Goal: Task Accomplishment & Management: Manage account settings

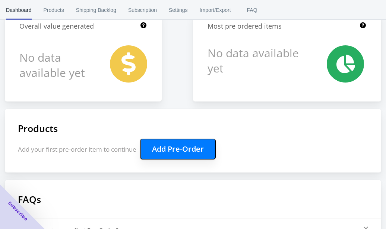
scroll to position [82, 0]
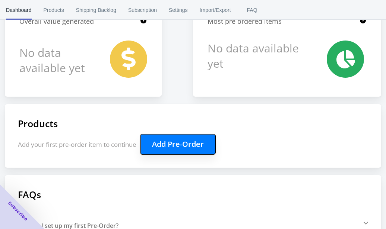
click at [187, 146] on button "Add Pre-Order" at bounding box center [178, 144] width 76 height 21
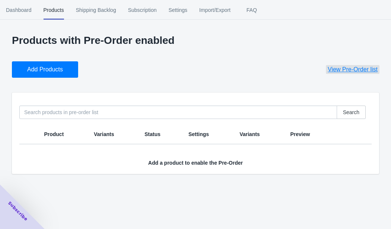
click at [343, 68] on span "View Pre-Order list" at bounding box center [353, 69] width 50 height 7
click at [17, 8] on span "Dashboard" at bounding box center [19, 9] width 26 height 19
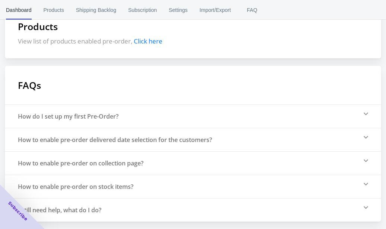
scroll to position [179, 0]
click at [187, 9] on span "Settings" at bounding box center [178, 9] width 19 height 19
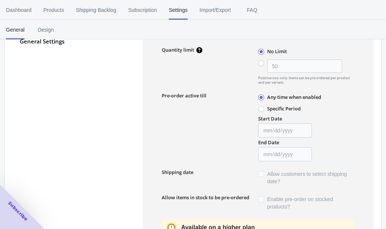
scroll to position [103, 0]
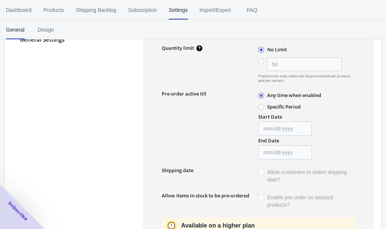
click at [263, 107] on span at bounding box center [261, 107] width 6 height 6
click at [260, 106] on input "Specific Period" at bounding box center [260, 105] width 0 height 0
radio input "true"
click at [293, 127] on input "Start Date" at bounding box center [285, 129] width 54 height 14
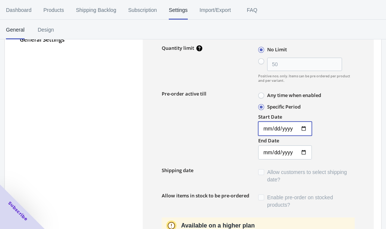
click at [262, 128] on input "Start Date" at bounding box center [285, 129] width 54 height 14
click at [306, 130] on input "Start Date" at bounding box center [285, 129] width 54 height 14
type input "2025-10-29"
click at [305, 151] on input "End Date" at bounding box center [285, 153] width 54 height 14
type input "2025-12-10"
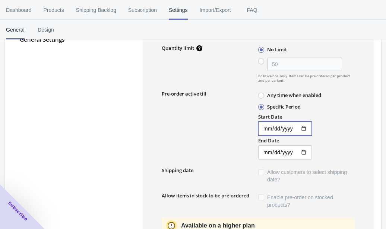
click at [306, 128] on input "2025-10-29" at bounding box center [285, 129] width 54 height 14
type input "2025-10-22"
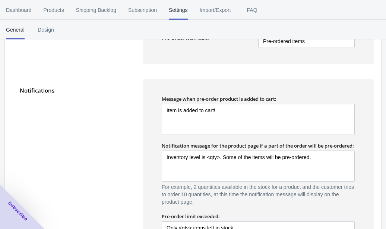
scroll to position [421, 0]
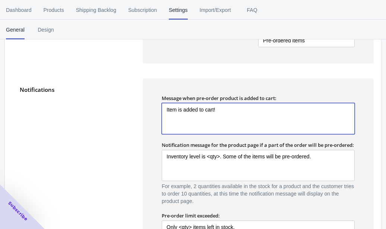
click at [165, 111] on textarea "Item is added to cart!" at bounding box center [258, 118] width 193 height 31
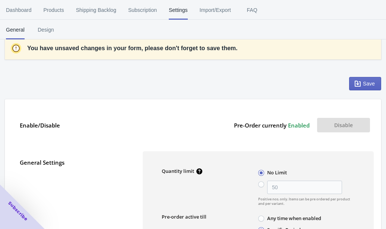
scroll to position [0, 0]
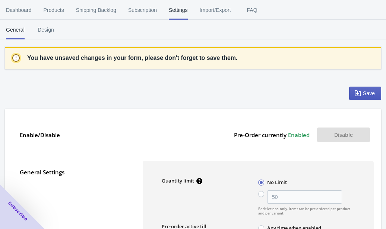
type textarea "Your Item is added to cart!"
click at [364, 91] on span "Save" at bounding box center [369, 93] width 12 height 6
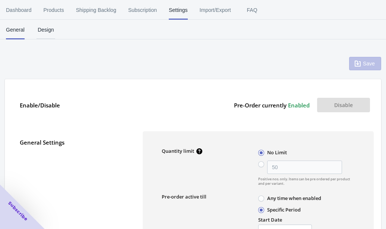
click at [45, 29] on span "Design" at bounding box center [45, 29] width 19 height 19
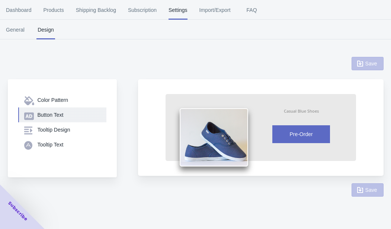
click at [54, 114] on div "Button Text" at bounding box center [69, 114] width 63 height 7
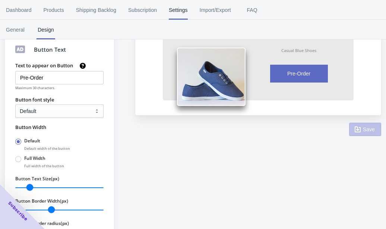
scroll to position [72, 0]
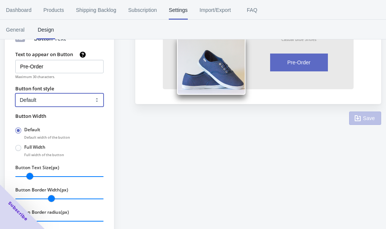
click at [96, 99] on select "Default Arial Times New Roman Courier Sans Serif" at bounding box center [59, 99] width 88 height 13
select select "1"
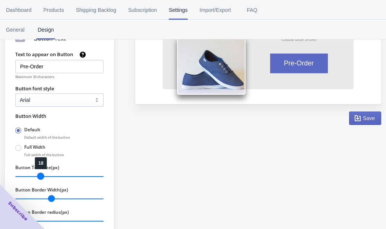
drag, startPoint x: 31, startPoint y: 174, endPoint x: 39, endPoint y: 174, distance: 8.2
type input "18"
click at [39, 174] on input "Button Text Size(px)" at bounding box center [59, 177] width 88 height 10
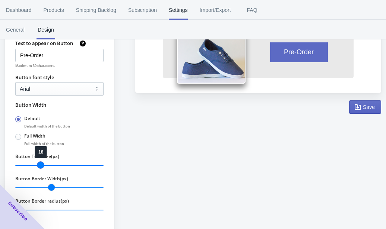
scroll to position [114, 0]
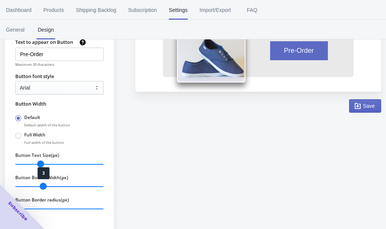
type input "4"
click at [48, 184] on input "Button Border Width(px)" at bounding box center [59, 187] width 88 height 10
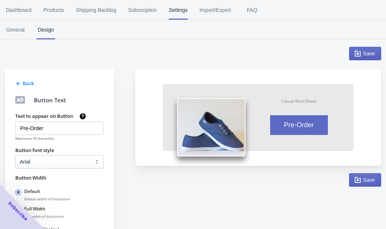
scroll to position [39, 0]
click at [366, 181] on span "Save" at bounding box center [369, 181] width 12 height 6
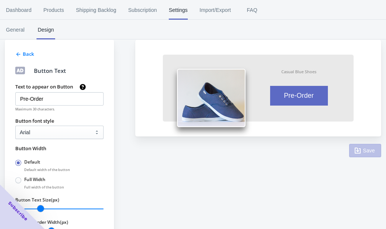
click at [19, 181] on span at bounding box center [18, 181] width 6 height 6
click at [17, 179] on input "Full Width" at bounding box center [17, 179] width 0 height 0
radio input "true"
radio input "false"
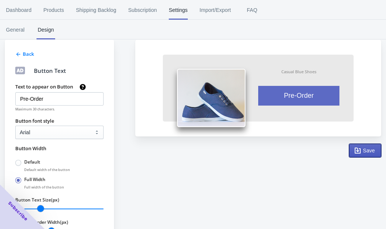
click at [369, 149] on span "Save" at bounding box center [369, 151] width 12 height 6
click at [18, 26] on span "General" at bounding box center [15, 29] width 19 height 19
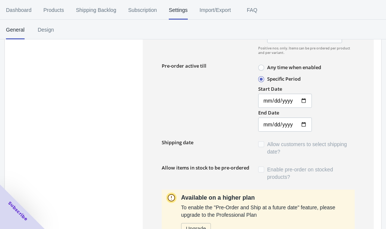
scroll to position [0, 0]
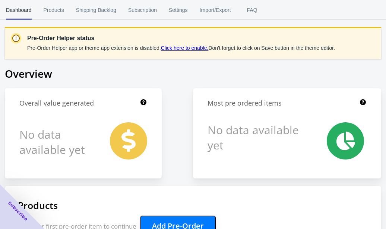
click at [200, 46] on link "Click here to enable." at bounding box center [185, 48] width 48 height 6
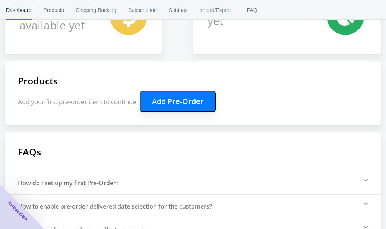
scroll to position [128, 0]
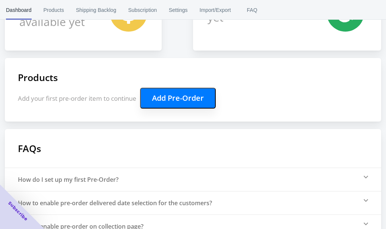
click at [179, 95] on button "Add Pre-Order" at bounding box center [178, 98] width 76 height 21
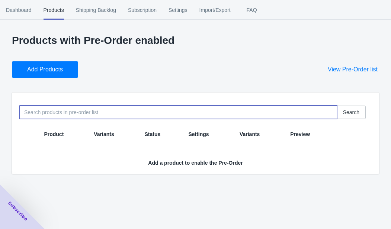
click at [57, 116] on input at bounding box center [178, 112] width 318 height 13
type input "flashflix"
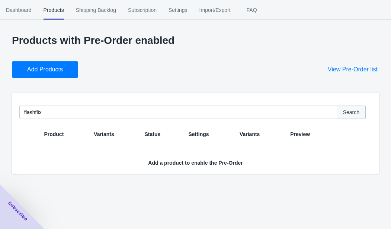
click at [356, 111] on span "Search" at bounding box center [351, 112] width 16 height 6
click at [17, 9] on span "Dashboard" at bounding box center [19, 9] width 26 height 19
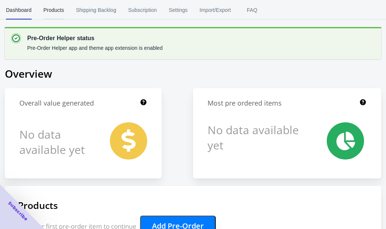
click at [49, 8] on span "Products" at bounding box center [54, 9] width 20 height 19
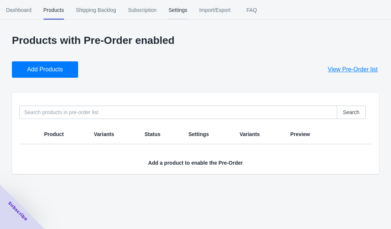
click at [183, 8] on span "Settings" at bounding box center [178, 9] width 19 height 19
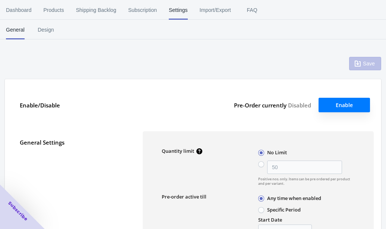
type input "50"
type textarea "Inventory level is <qty>. Some of the items will be pre-ordered."
type textarea "Only <qty> items left in stock."
type textarea "A maximum of <qty> products can be pre ordered."
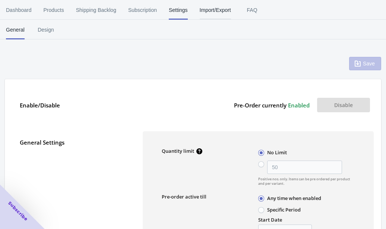
click at [218, 10] on span "Import/Export" at bounding box center [215, 9] width 31 height 19
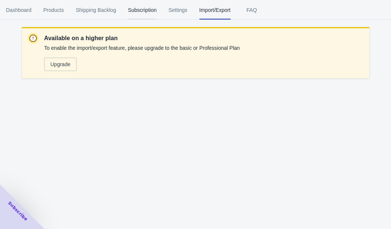
click at [147, 11] on span "Subscription" at bounding box center [142, 9] width 29 height 19
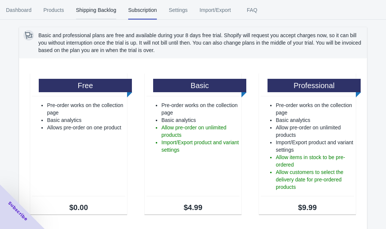
click at [98, 11] on span "Shipping Backlog" at bounding box center [96, 9] width 40 height 19
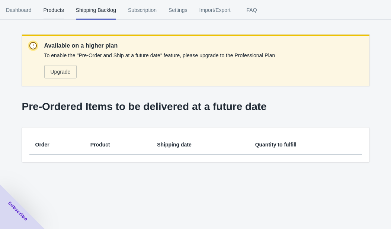
click at [55, 5] on span "Products" at bounding box center [54, 9] width 20 height 19
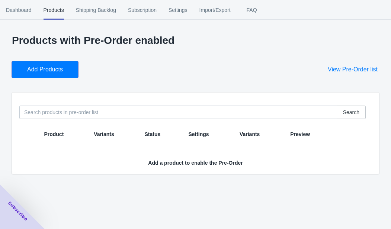
click at [47, 66] on span "Add Products" at bounding box center [45, 69] width 36 height 7
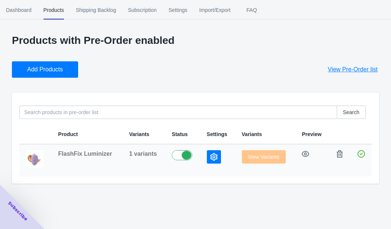
click at [213, 155] on icon "button" at bounding box center [213, 156] width 7 height 7
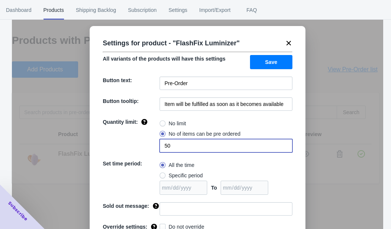
click at [178, 146] on input "50" at bounding box center [226, 145] width 133 height 13
type input "5"
radio input "true"
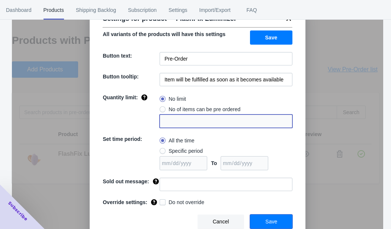
click at [272, 219] on span "Save" at bounding box center [271, 222] width 12 height 6
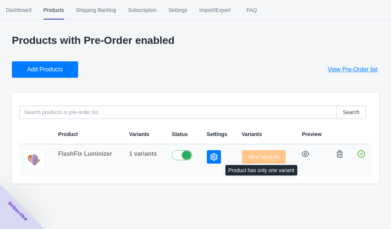
click at [267, 156] on span "View Variants" at bounding box center [264, 157] width 44 height 6
click at [306, 154] on icon "button" at bounding box center [305, 153] width 7 height 7
